Goal: Find specific page/section: Find specific page/section

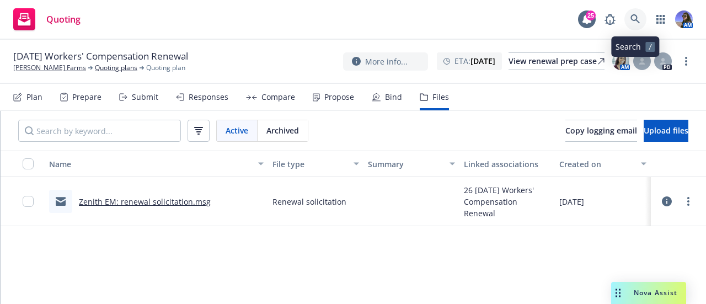
click at [632, 19] on icon at bounding box center [635, 19] width 10 height 10
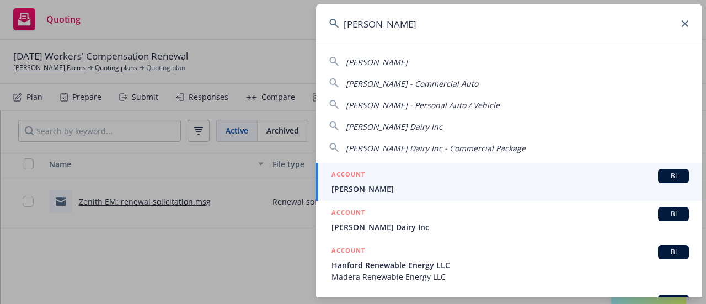
type input "philip verwey"
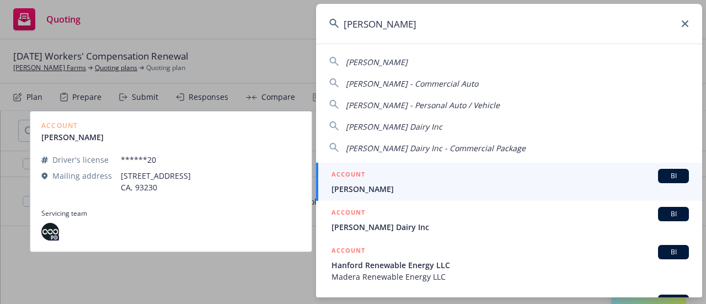
click at [369, 176] on div "ACCOUNT BI" at bounding box center [509, 176] width 357 height 14
